Goal: Information Seeking & Learning: Learn about a topic

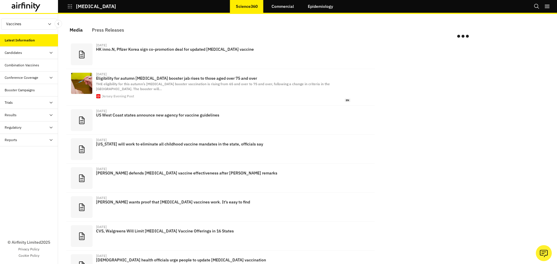
click at [30, 53] on div "Candidates" at bounding box center [31, 52] width 53 height 5
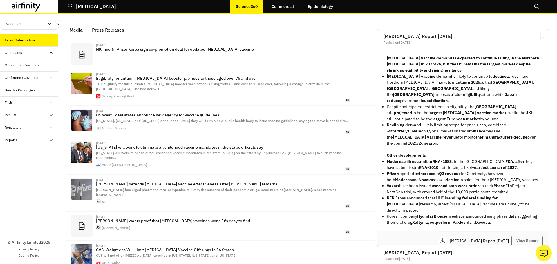
scroll to position [348, 170]
click at [21, 78] on div "Progress Tracker" at bounding box center [22, 77] width 26 height 5
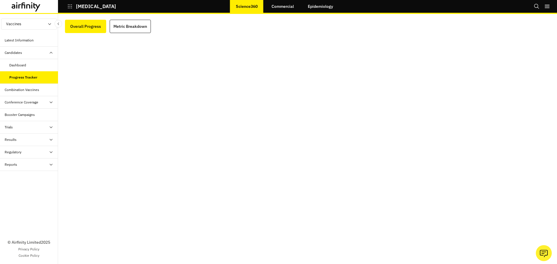
click at [25, 166] on div "Reports" at bounding box center [31, 164] width 53 height 5
click at [25, 175] on div "Reports" at bounding box center [33, 177] width 49 height 5
click at [25, 95] on div "Combination Vaccines" at bounding box center [29, 90] width 58 height 12
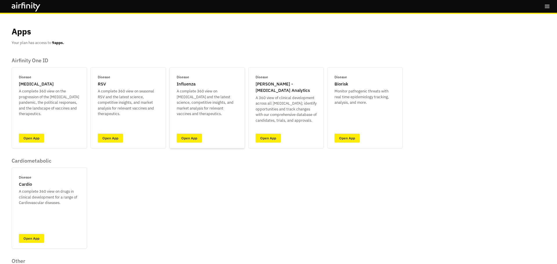
click at [190, 131] on div "Disease Influenza A complete 360 view on seasonal Influenza and the latest scie…" at bounding box center [206, 107] width 75 height 81
click at [189, 135] on link "Open App" at bounding box center [189, 138] width 25 height 9
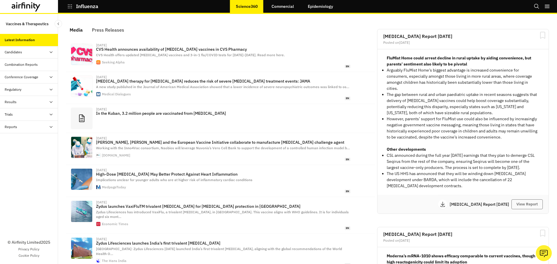
scroll to position [356, 170]
click at [36, 54] on div "Candidates" at bounding box center [31, 52] width 53 height 5
click at [30, 77] on div "Progress Tracker" at bounding box center [22, 77] width 26 height 5
